Goal: Task Accomplishment & Management: Manage account settings

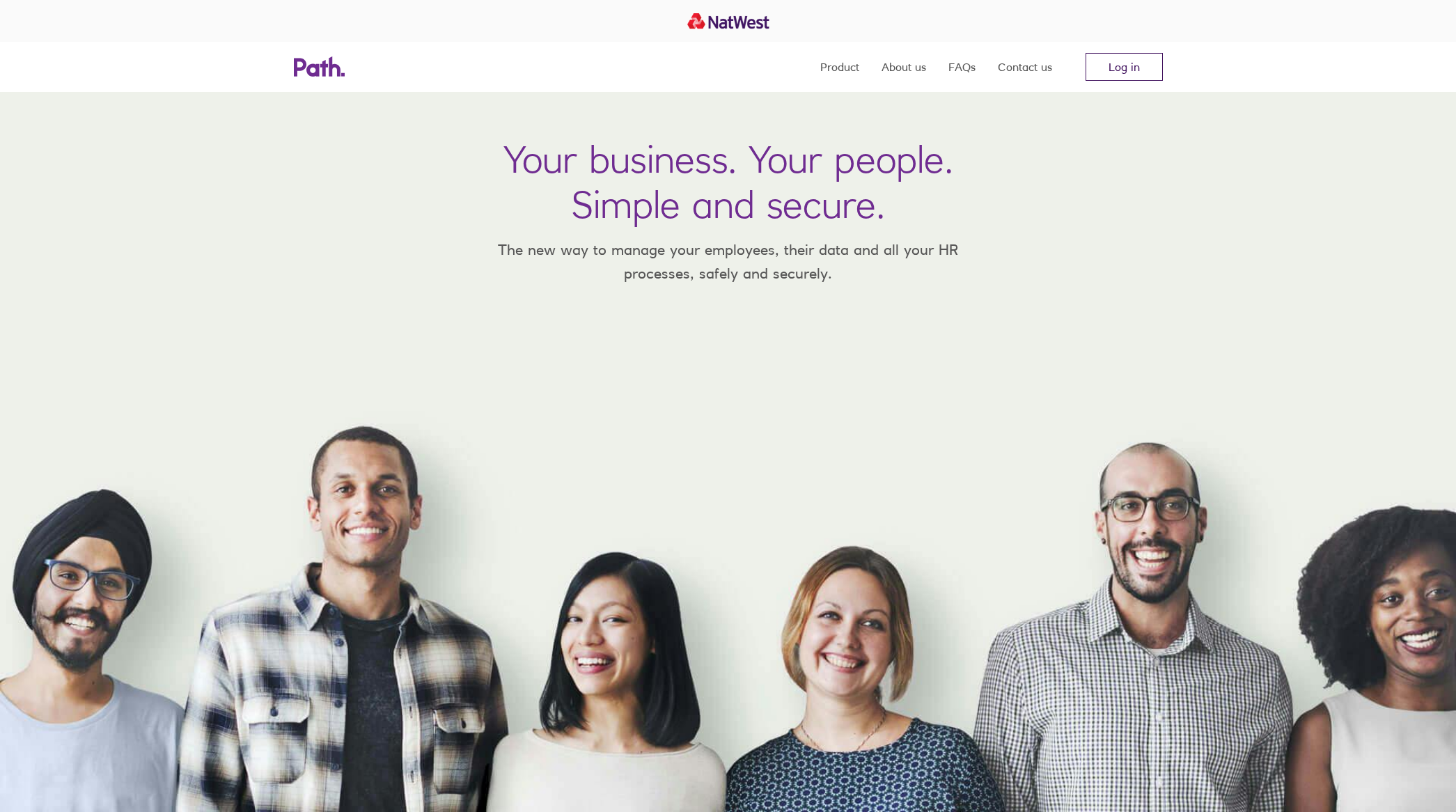
click at [1133, 75] on link "Log in" at bounding box center [1123, 67] width 77 height 28
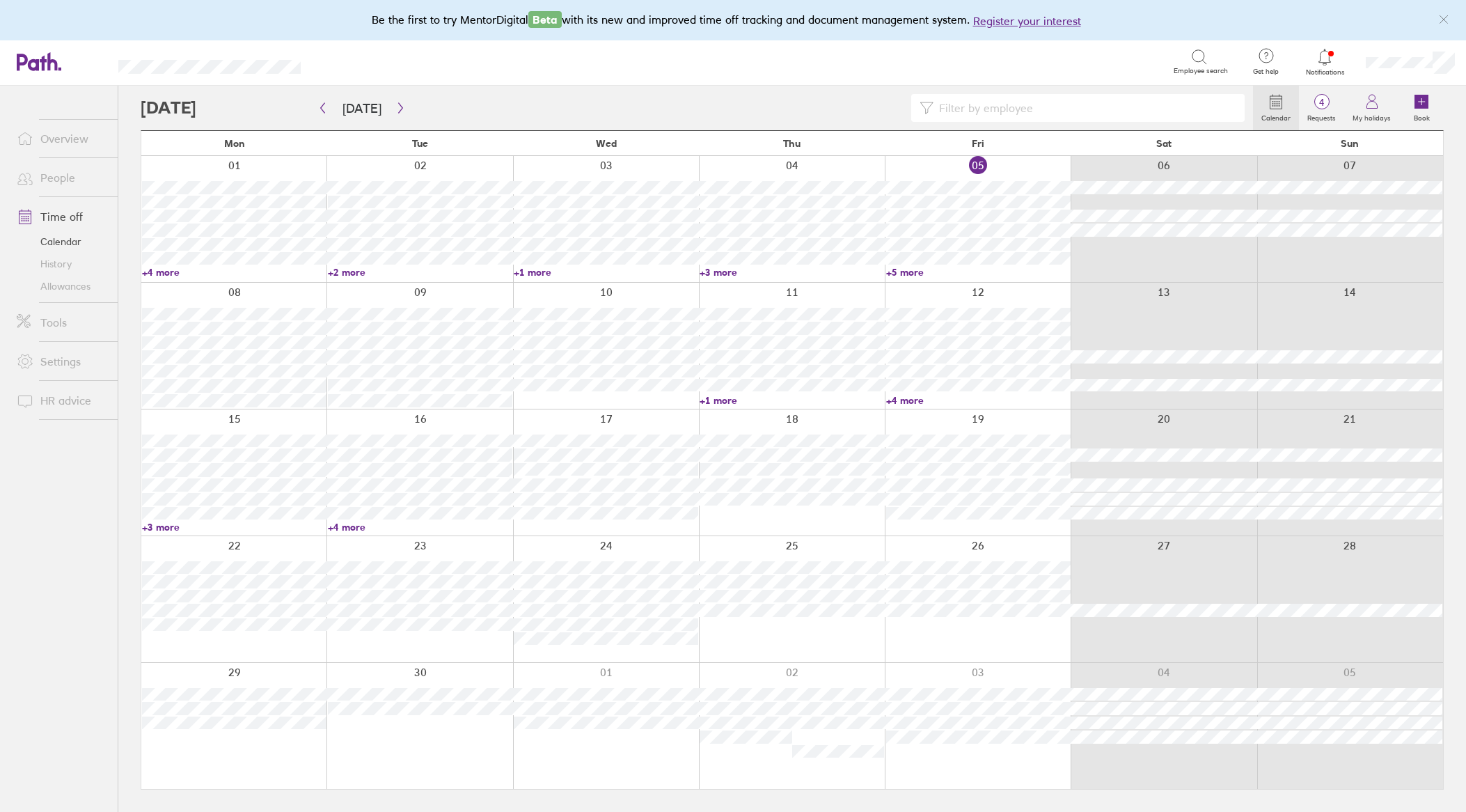
click at [904, 273] on link "+5 more" at bounding box center [978, 271] width 185 height 12
click at [169, 521] on link "+3 more" at bounding box center [234, 526] width 185 height 12
click at [169, 527] on link "+3 more" at bounding box center [234, 526] width 185 height 12
click at [916, 401] on link "+4 more" at bounding box center [978, 400] width 185 height 12
click at [910, 272] on link "+5 more" at bounding box center [978, 271] width 185 height 12
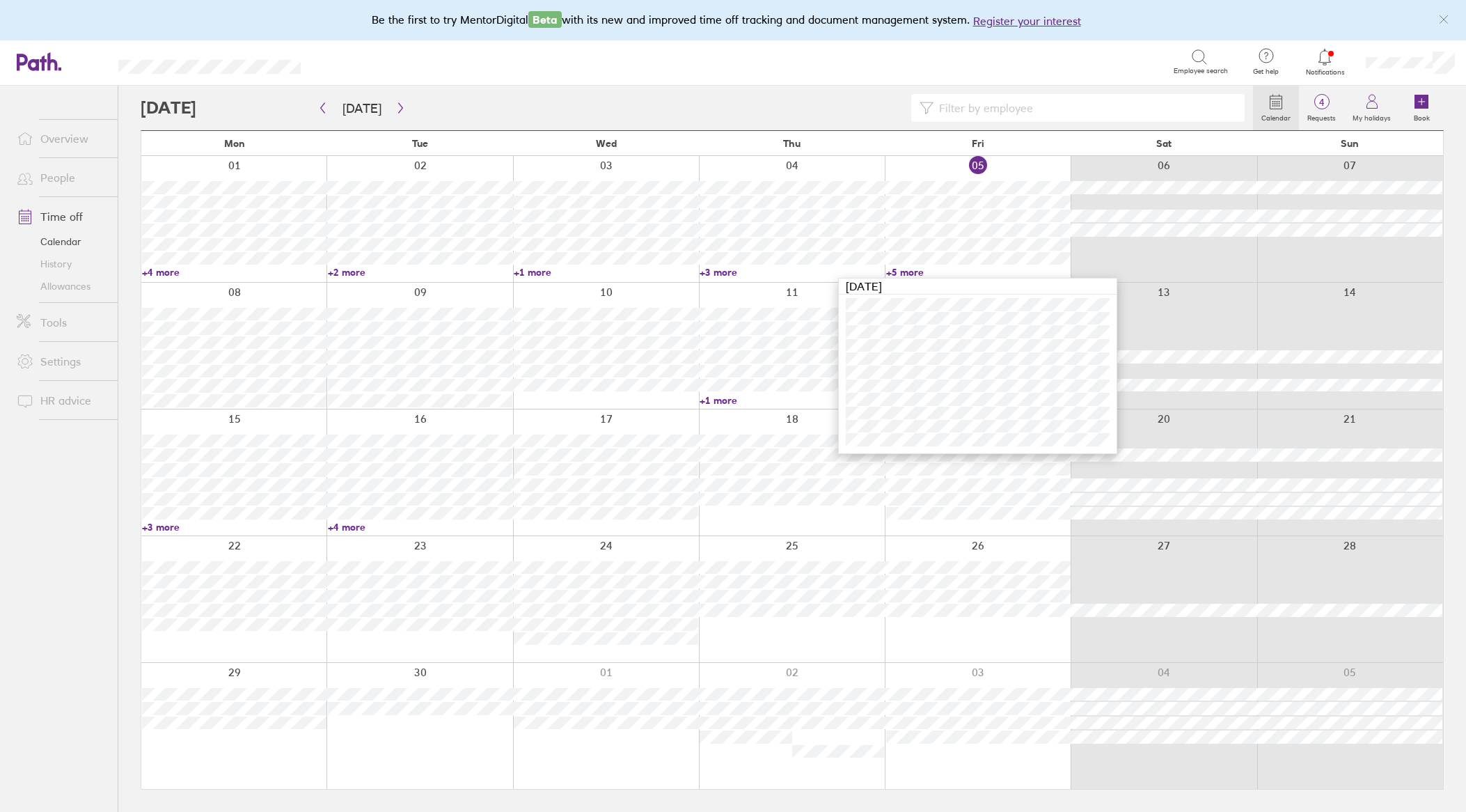
click at [910, 272] on link "+5 more" at bounding box center [978, 271] width 185 height 12
click at [901, 401] on link "+4 more" at bounding box center [978, 400] width 185 height 12
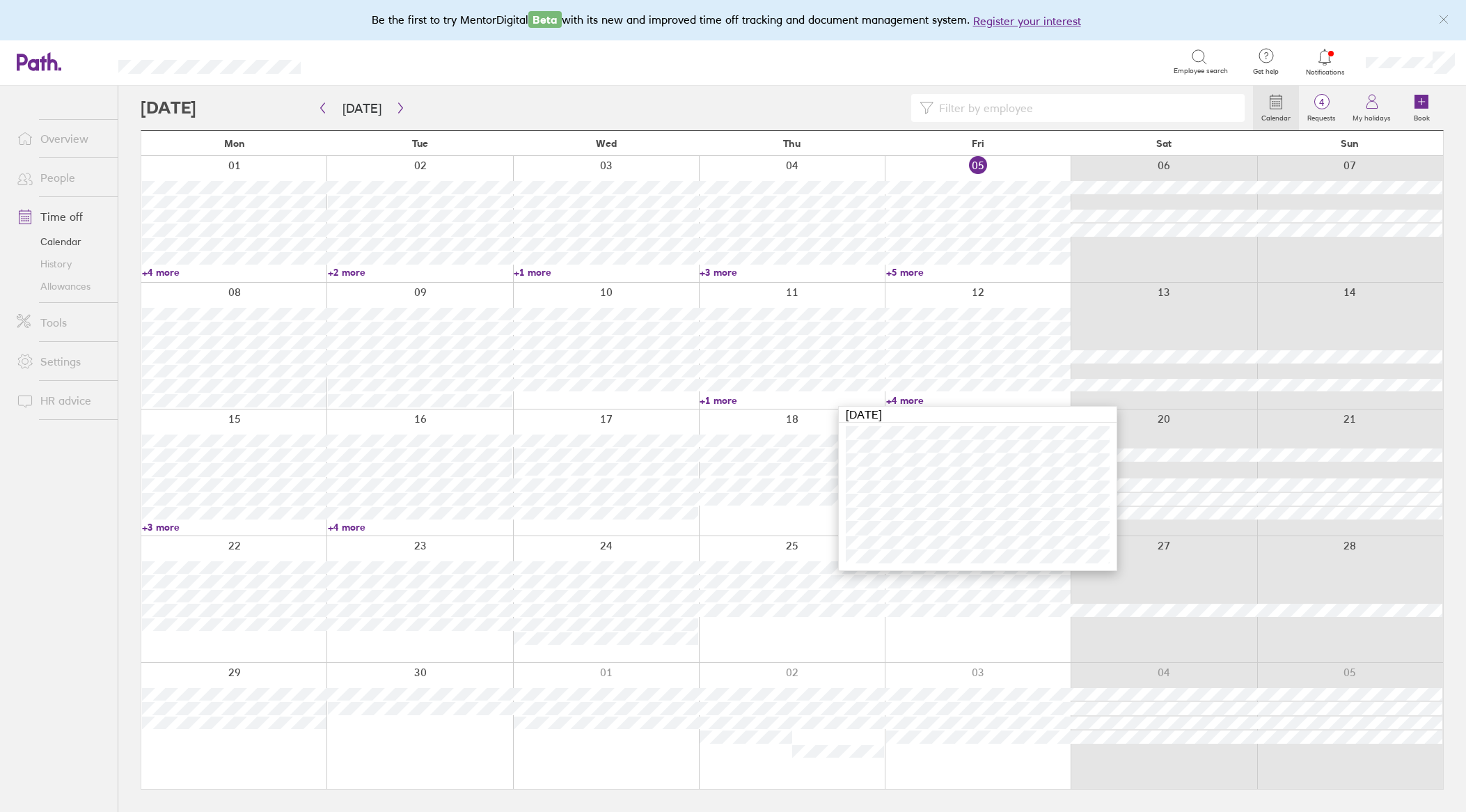
click at [901, 401] on link "+4 more" at bounding box center [978, 400] width 185 height 12
click at [171, 525] on link "+3 more" at bounding box center [234, 526] width 185 height 12
